Goal: Task Accomplishment & Management: Use online tool/utility

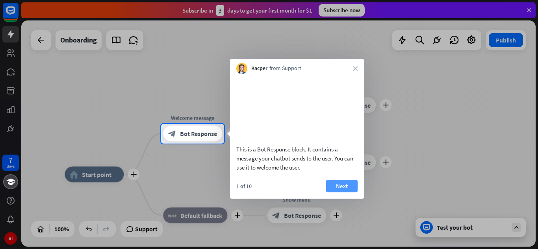
click at [342, 193] on button "Next" at bounding box center [342, 186] width 32 height 13
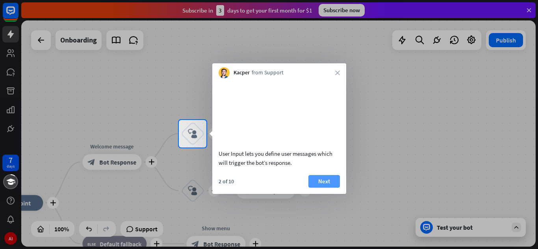
click at [323, 188] on button "Next" at bounding box center [324, 181] width 32 height 13
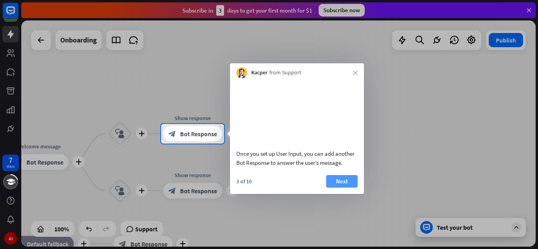
click at [334, 188] on button "Next" at bounding box center [342, 181] width 32 height 13
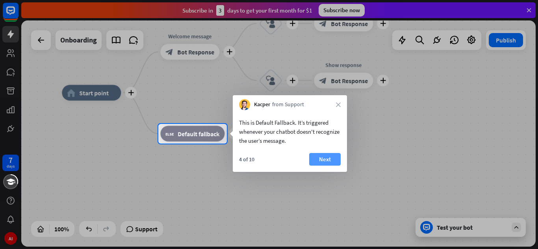
click at [319, 161] on button "Next" at bounding box center [325, 159] width 32 height 13
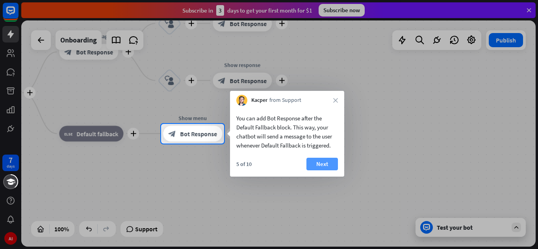
click at [321, 161] on button "Next" at bounding box center [322, 164] width 32 height 13
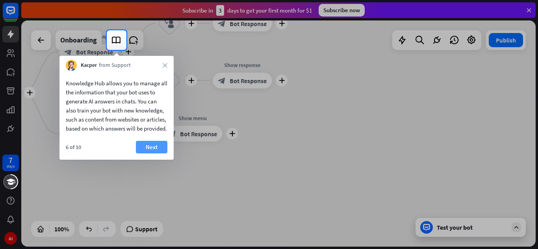
click at [150, 154] on button "Next" at bounding box center [152, 147] width 32 height 13
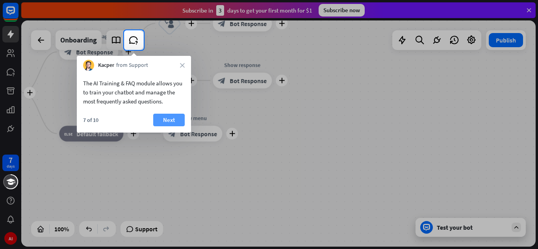
click at [163, 121] on button "Next" at bounding box center [169, 120] width 32 height 13
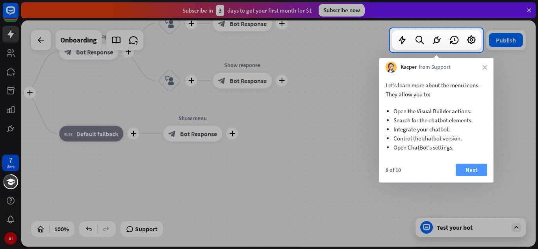
click at [464, 168] on button "Next" at bounding box center [472, 170] width 32 height 13
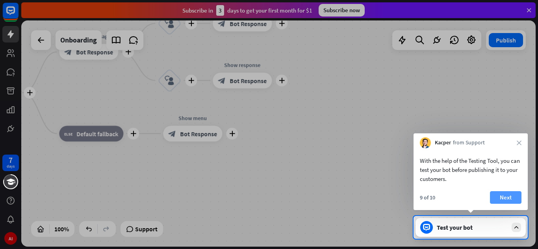
click at [511, 200] on button "Next" at bounding box center [506, 197] width 32 height 13
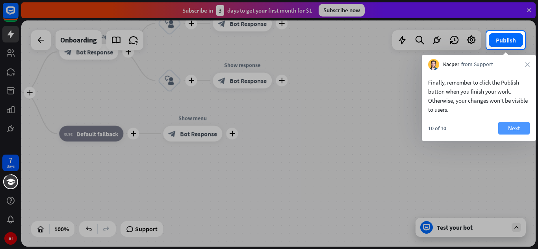
click at [514, 125] on button "Next" at bounding box center [514, 128] width 32 height 13
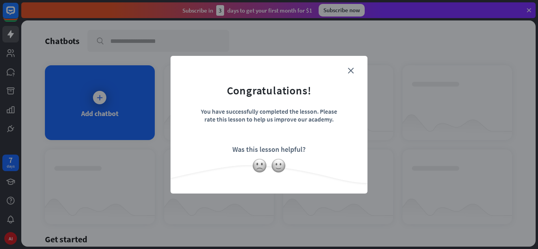
click at [347, 68] on form "Congratulations! You have successfully completed the lesson. Please rate this l…" at bounding box center [268, 113] width 177 height 94
click at [242, 101] on form "Congratulations! You have successfully completed the lesson. Please rate this l…" at bounding box center [268, 113] width 177 height 94
click at [128, 84] on div "close Congratulations! You have successfully completed the lesson. Please rate …" at bounding box center [269, 124] width 538 height 249
click at [351, 71] on icon "close" at bounding box center [351, 71] width 6 height 6
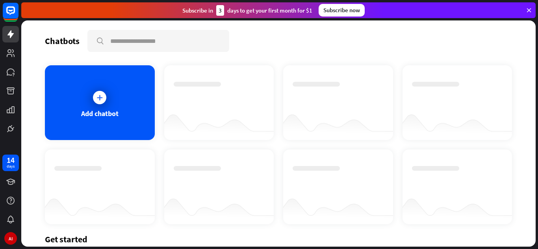
click at [108, 91] on div "Add chatbot" at bounding box center [100, 102] width 110 height 75
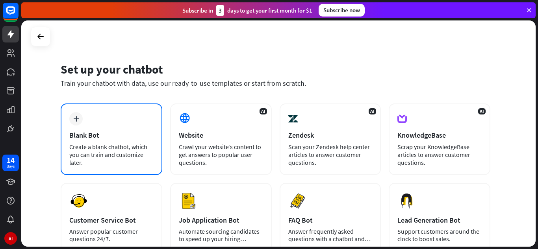
click at [100, 111] on div "plus Blank Bot Create a blank chatbot, which you can train and customize later." at bounding box center [112, 140] width 102 height 72
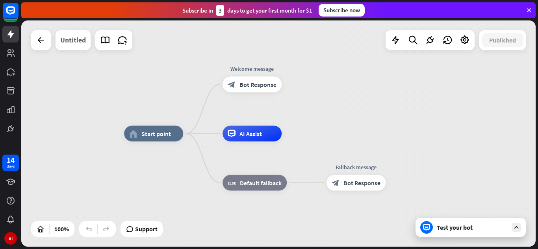
click at [71, 38] on div "Untitled" at bounding box center [73, 40] width 26 height 20
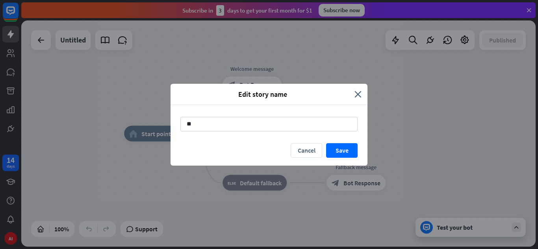
type input "*"
type input "**********"
click at [338, 152] on button "Save" at bounding box center [342, 150] width 32 height 15
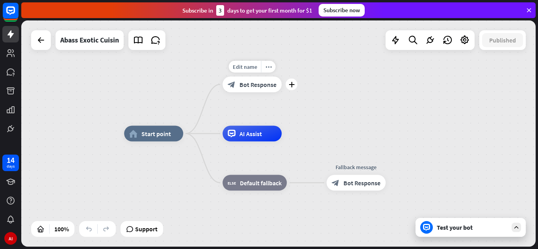
click at [255, 85] on span "Bot Response" at bounding box center [257, 85] width 37 height 8
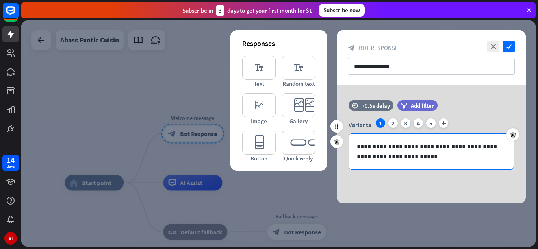
click at [374, 152] on p "**********" at bounding box center [431, 152] width 149 height 20
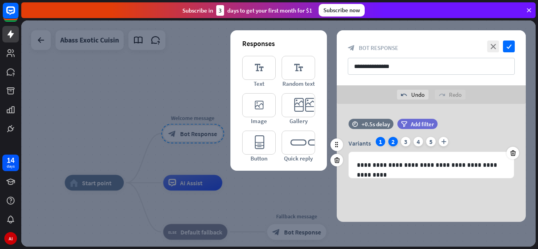
click at [392, 142] on div "2" at bounding box center [392, 141] width 9 height 9
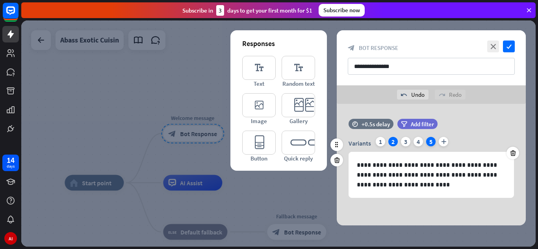
click at [429, 141] on div "5" at bounding box center [430, 141] width 9 height 9
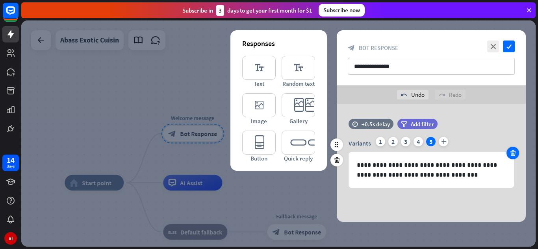
click at [512, 150] on icon at bounding box center [512, 153] width 7 height 7
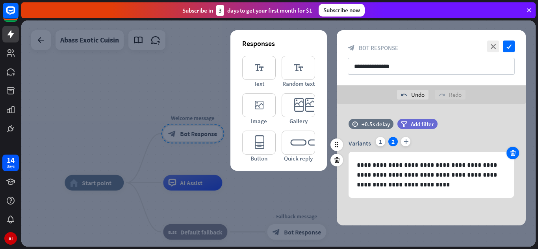
click at [512, 150] on icon at bounding box center [512, 153] width 7 height 7
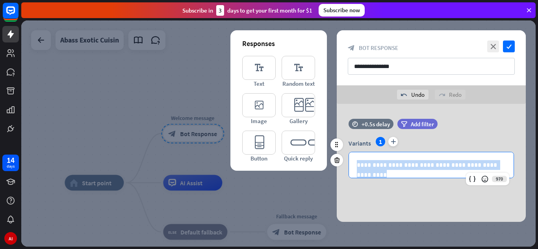
click at [512, 150] on div "**********" at bounding box center [431, 157] width 165 height 41
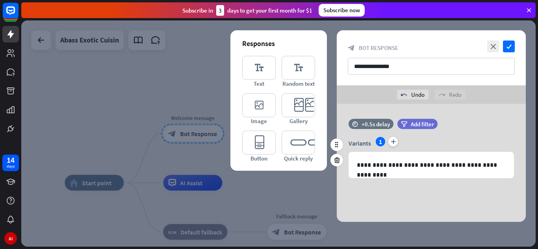
click at [434, 147] on div "Variants 1 plus" at bounding box center [431, 143] width 165 height 13
click at [508, 48] on icon "check" at bounding box center [509, 47] width 12 height 12
